Goal: Information Seeking & Learning: Learn about a topic

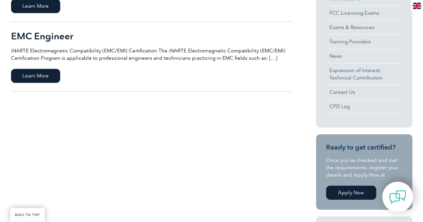
scroll to position [219, 0]
click at [38, 77] on span "Learn More" at bounding box center [35, 76] width 49 height 14
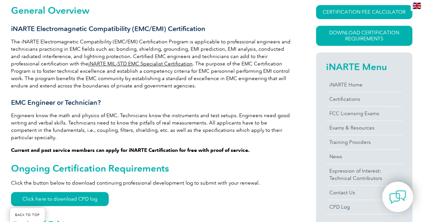
scroll to position [165, 0]
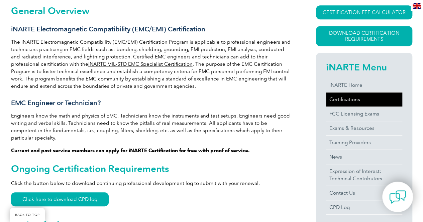
click at [337, 95] on link "Certifications" at bounding box center [364, 100] width 76 height 14
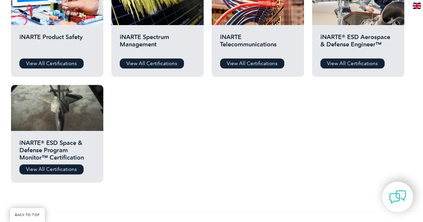
scroll to position [381, 0]
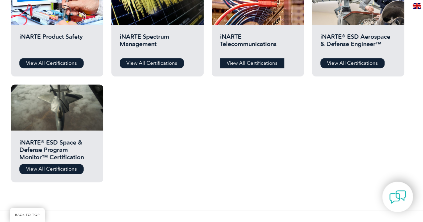
click at [245, 68] on link "View All Certifications" at bounding box center [252, 63] width 64 height 10
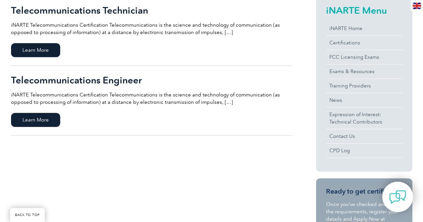
scroll to position [174, 0]
click at [23, 122] on span "Learn More" at bounding box center [35, 120] width 49 height 14
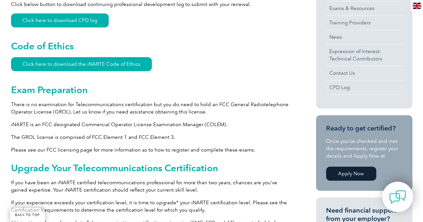
scroll to position [247, 0]
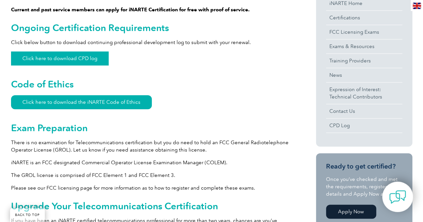
click at [91, 54] on link "Click here to download CPD log" at bounding box center [60, 58] width 98 height 14
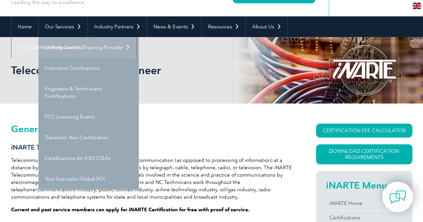
scroll to position [47, 0]
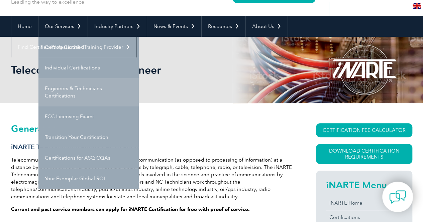
click at [61, 89] on link "Engineers & Technicians Certifications" at bounding box center [88, 92] width 100 height 28
